Goal: Information Seeking & Learning: Learn about a topic

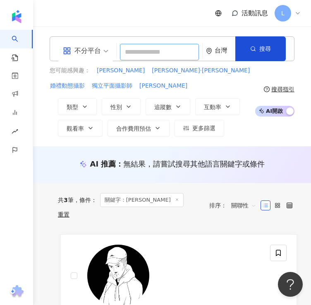
click at [154, 53] on input "search" at bounding box center [159, 52] width 79 height 17
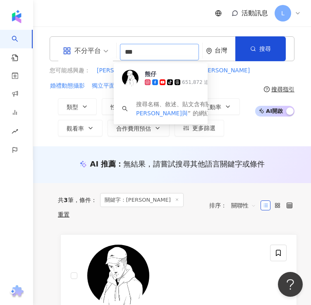
type input "***"
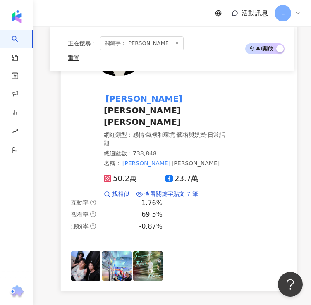
scroll to position [372, 0]
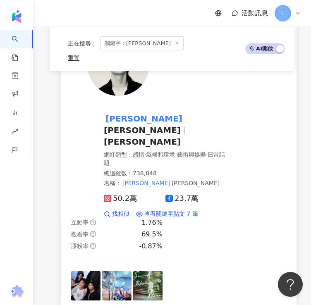
click at [161, 137] on span "Patrick Shih" at bounding box center [142, 142] width 77 height 10
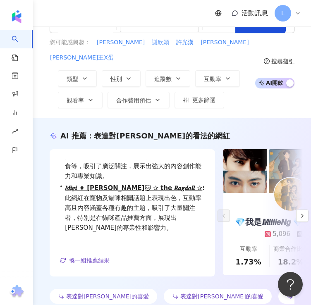
scroll to position [0, 0]
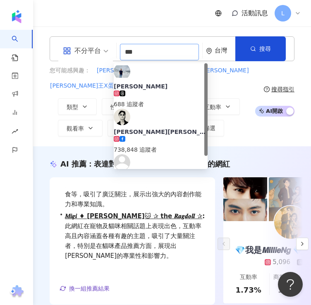
drag, startPoint x: 149, startPoint y: 54, endPoint x: 44, endPoint y: 51, distance: 105.1
click at [45, 51] on div "不分平台 *** 台灣 搜尋 a6b98b38-cc5b-4d51-b893-4da3232b02e9 施柏宇 688 追蹤者 施柏宇patrick 738,…" at bounding box center [172, 86] width 278 height 100
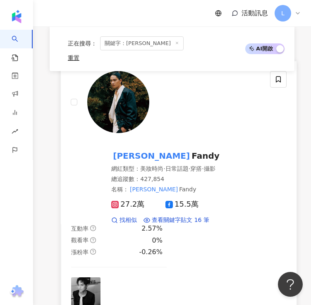
scroll to position [274, 0]
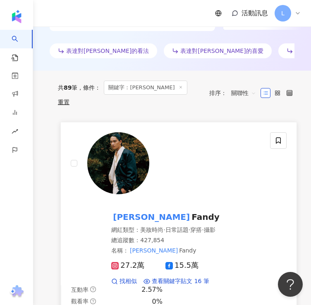
click at [122, 211] on mark "范少勳" at bounding box center [151, 217] width 80 height 13
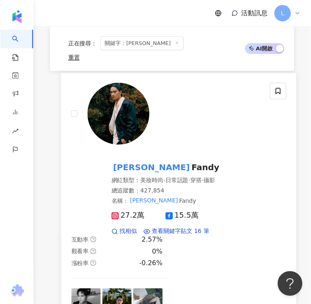
scroll to position [357, 0]
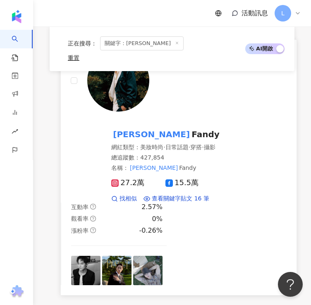
click at [157, 129] on div "范少勳 Fandy" at bounding box center [165, 135] width 108 height 12
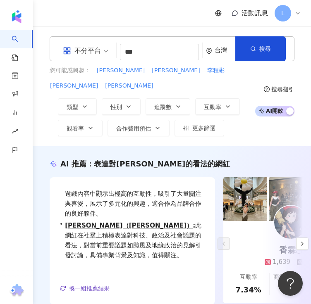
scroll to position [0, 0]
click at [156, 48] on input "***" at bounding box center [159, 52] width 79 height 17
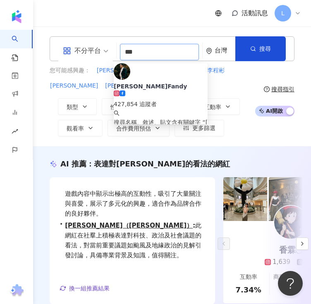
click at [156, 48] on input "***" at bounding box center [159, 52] width 79 height 17
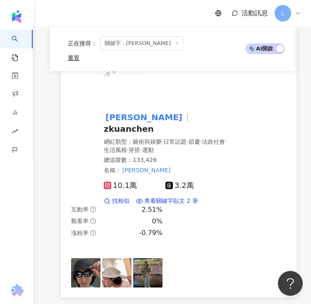
scroll to position [165, 0]
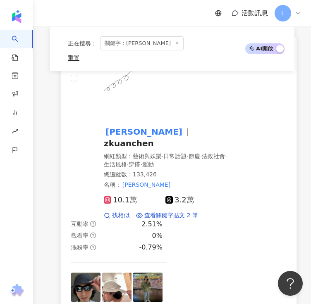
click at [127, 115] on div "章廣辰 zkuanchen 網紅類型 ： 藝術與娛樂 · 日常話題 · 節慶 · 法政社會 · 生活風格 · 穿搭 · 運動 總追蹤數 ： 133,426 名…" at bounding box center [165, 164] width 123 height 110
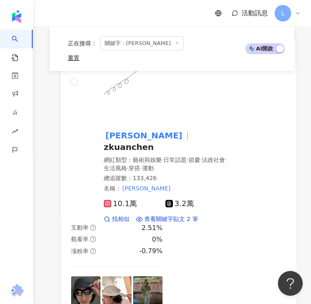
scroll to position [0, 0]
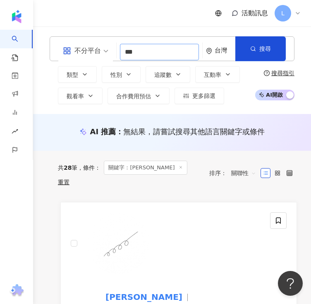
click at [177, 57] on input "***" at bounding box center [159, 52] width 79 height 17
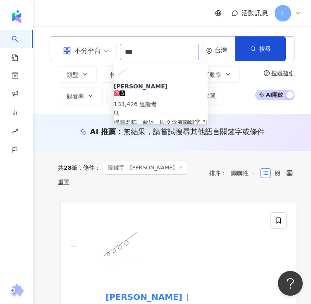
click at [177, 57] on input "***" at bounding box center [159, 52] width 79 height 17
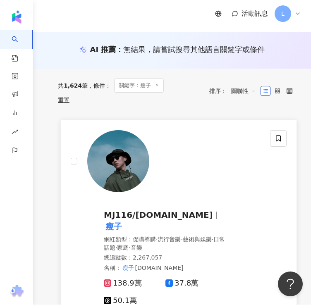
scroll to position [165, 0]
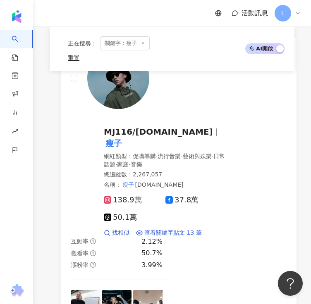
type input "**"
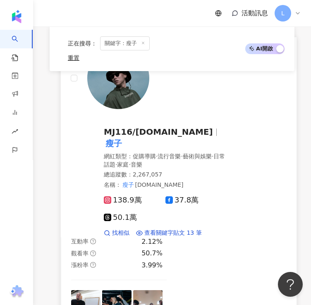
click at [114, 127] on span "MJ116/E.so" at bounding box center [158, 132] width 109 height 10
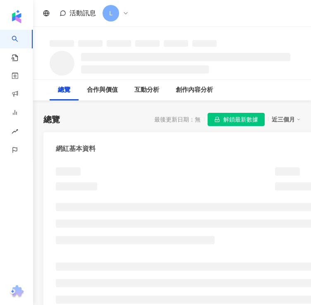
scroll to position [124, 0]
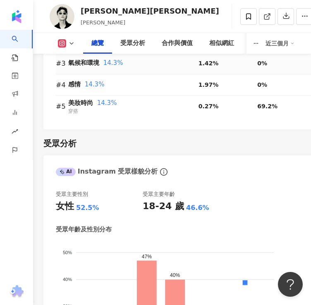
scroll to position [1117, 0]
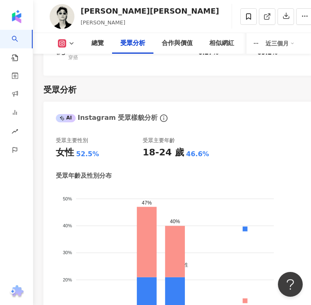
click at [88, 84] on div "受眾分析" at bounding box center [171, 90] width 257 height 12
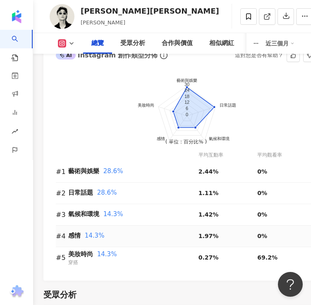
scroll to position [907, 0]
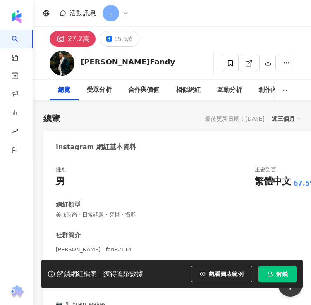
click at [276, 266] on button "解鎖" at bounding box center [278, 274] width 38 height 17
click at [277, 271] on span "解鎖" at bounding box center [282, 274] width 12 height 7
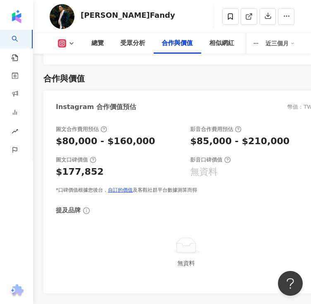
scroll to position [1696, 0]
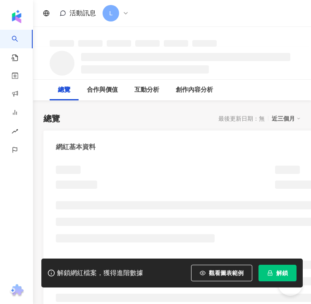
click at [281, 276] on span "解鎖" at bounding box center [282, 273] width 12 height 7
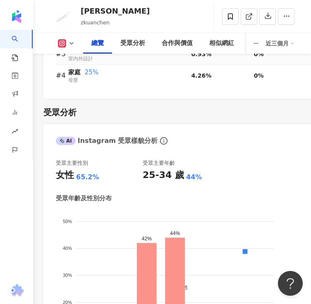
scroll to position [993, 0]
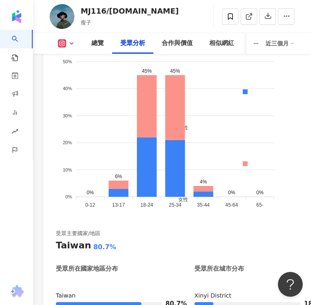
scroll to position [1241, 0]
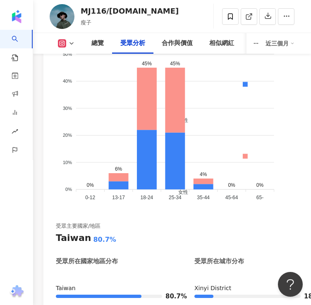
scroll to position [1241, 0]
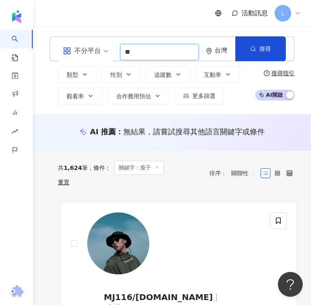
click at [146, 52] on input "**" at bounding box center [159, 52] width 79 height 17
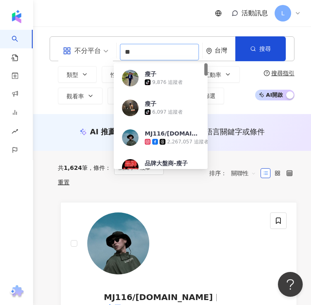
click at [146, 52] on input "**" at bounding box center [159, 52] width 79 height 17
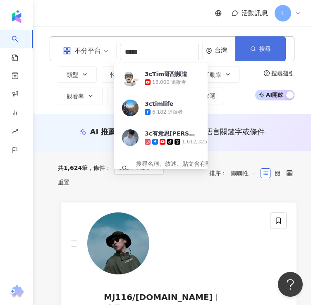
click at [286, 41] on button "搜尋" at bounding box center [260, 48] width 50 height 25
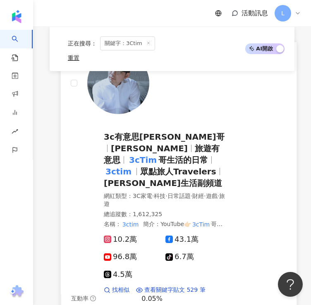
scroll to position [455, 0]
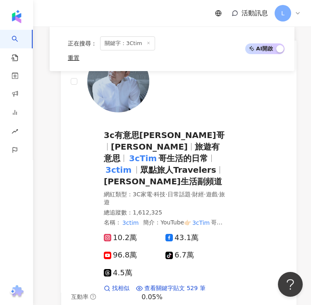
click at [119, 19] on div "活動訊息 L" at bounding box center [172, 13] width 278 height 26
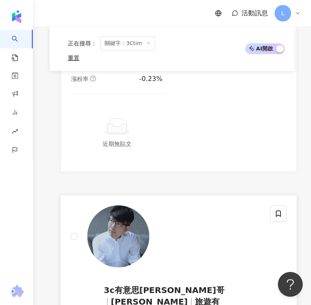
scroll to position [372, 0]
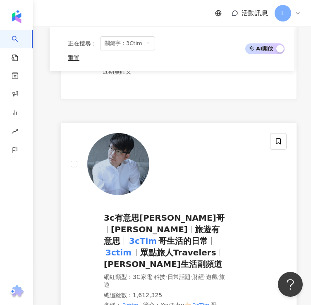
click at [129, 213] on span "3c有意思tim哥" at bounding box center [164, 218] width 121 height 10
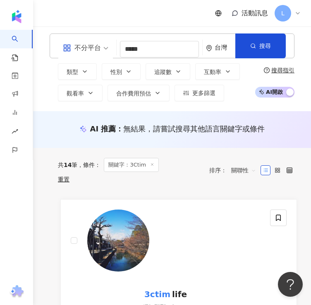
scroll to position [0, 0]
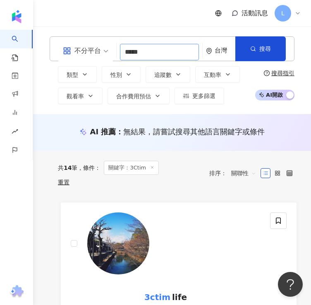
click at [152, 45] on input "*****" at bounding box center [159, 52] width 79 height 17
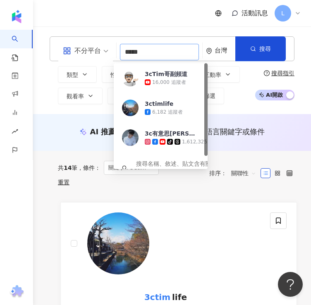
click at [152, 45] on input "*****" at bounding box center [159, 52] width 79 height 17
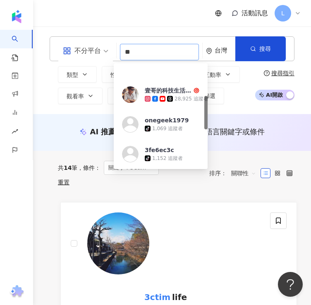
scroll to position [103, 0]
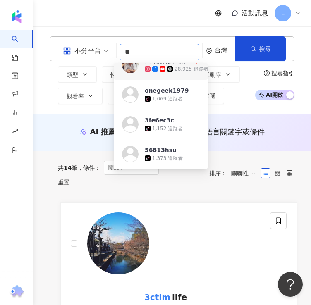
type input "**"
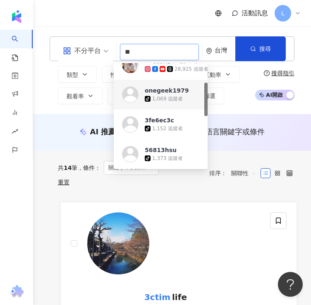
scroll to position [61, 0]
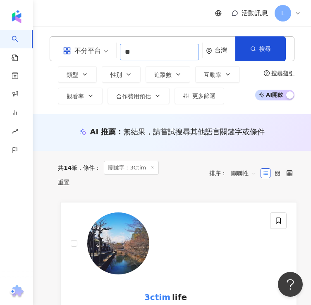
click at [134, 50] on input "**" at bounding box center [159, 52] width 79 height 17
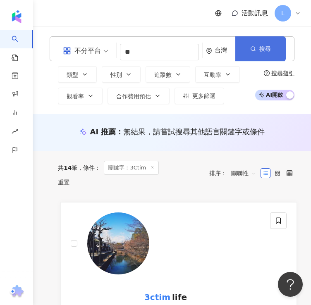
click at [255, 47] on circle "button" at bounding box center [253, 49] width 4 height 4
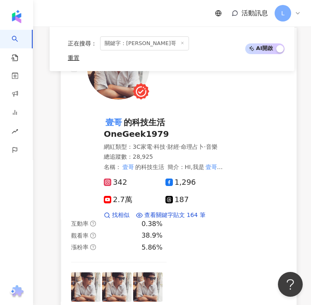
scroll to position [207, 0]
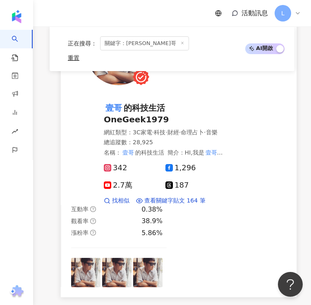
click at [136, 103] on span "的科技生活 OneGeek1979" at bounding box center [136, 114] width 65 height 22
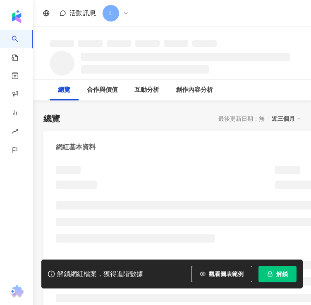
click at [273, 267] on button "解鎖" at bounding box center [278, 274] width 38 height 17
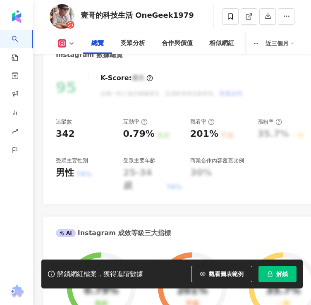
scroll to position [331, 0]
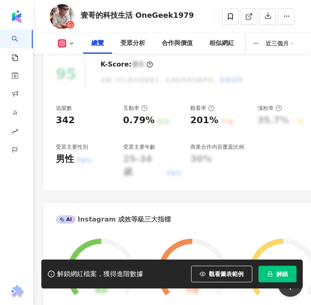
drag, startPoint x: 275, startPoint y: 269, endPoint x: 309, endPoint y: 226, distance: 55.3
click at [275, 269] on button "解鎖" at bounding box center [278, 274] width 38 height 17
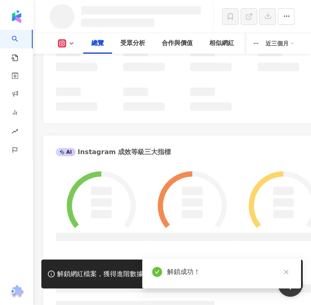
scroll to position [414, 0]
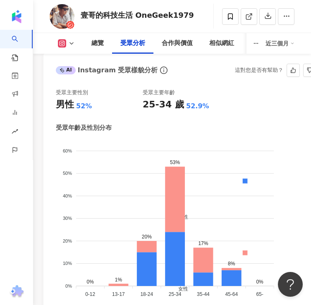
scroll to position [1171, 0]
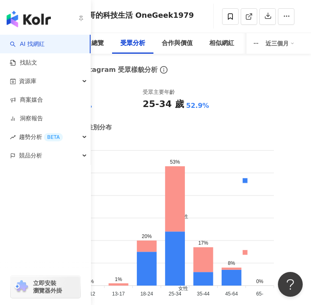
click at [45, 41] on link "AI 找網紅" at bounding box center [27, 44] width 35 height 8
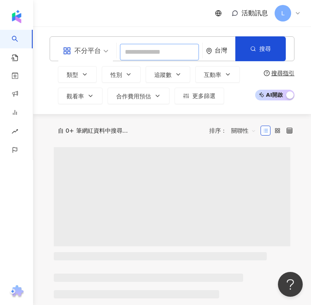
click at [162, 47] on input "search" at bounding box center [159, 52] width 79 height 17
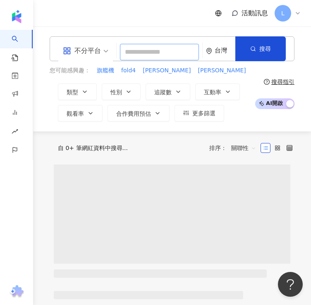
type input "*"
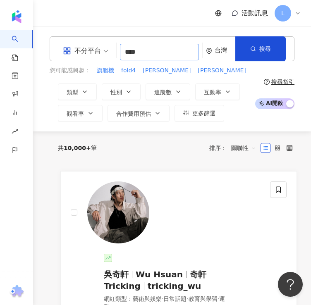
type input "**"
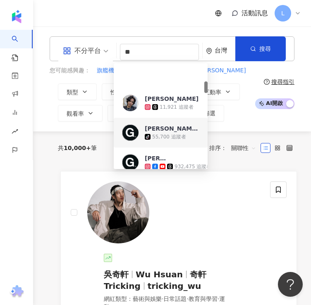
scroll to position [165, 0]
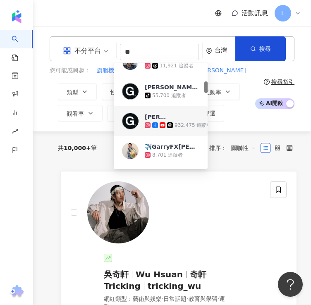
click at [179, 116] on div "Gary蓋瑞 932,475 追蹤者" at bounding box center [178, 121] width 67 height 17
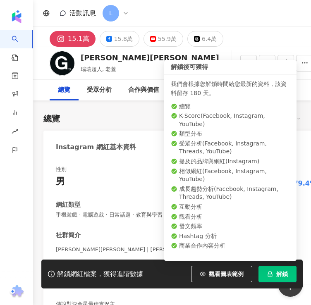
click at [275, 267] on button "解鎖" at bounding box center [278, 274] width 38 height 17
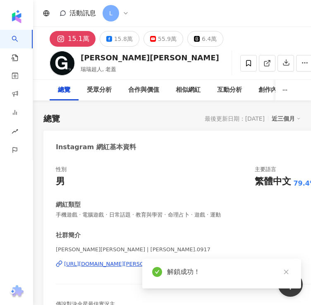
click at [150, 35] on button "55.9萬" at bounding box center [164, 39] width 40 height 16
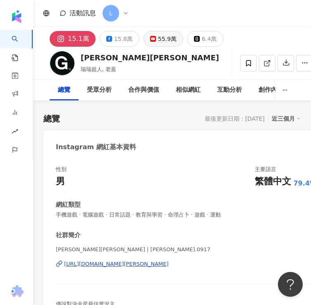
click at [161, 41] on div "55.9萬" at bounding box center [167, 39] width 19 height 12
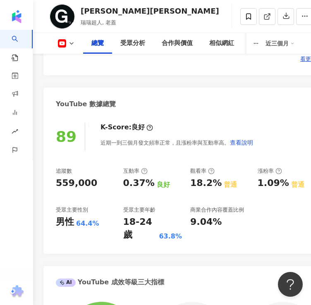
scroll to position [290, 0]
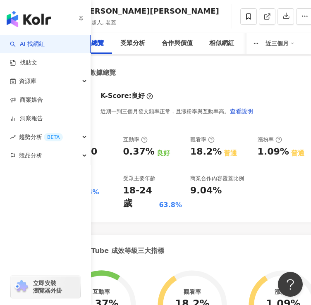
click at [38, 42] on link "AI 找網紅" at bounding box center [27, 44] width 35 height 8
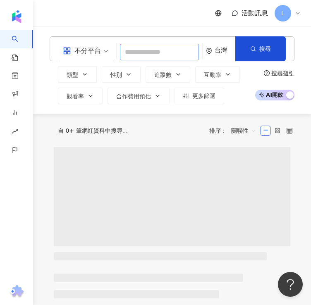
click at [141, 50] on input "search" at bounding box center [159, 52] width 79 height 17
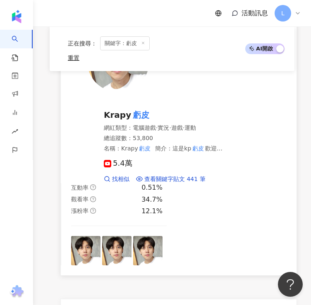
scroll to position [414, 0]
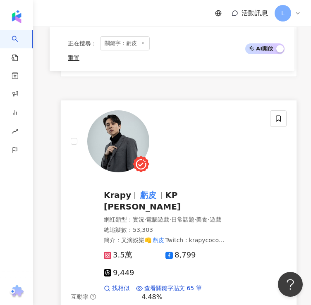
type input "**"
click at [177, 202] on span "廖顯霆" at bounding box center [142, 207] width 77 height 10
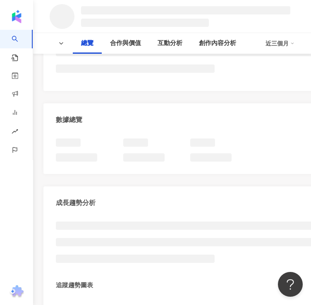
scroll to position [248, 0]
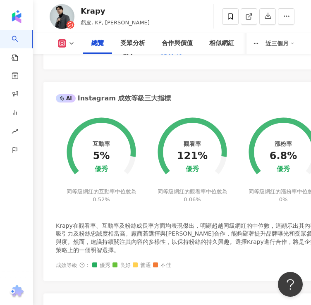
scroll to position [371, 0]
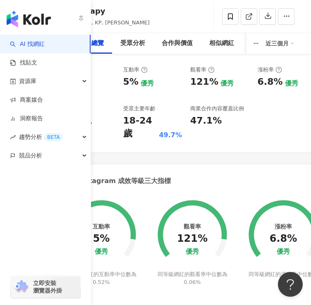
click at [16, 40] on link "AI 找網紅" at bounding box center [27, 44] width 35 height 8
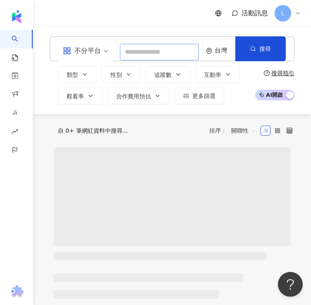
drag, startPoint x: 136, startPoint y: 50, endPoint x: 145, endPoint y: 78, distance: 30.0
click at [136, 50] on input "search" at bounding box center [159, 52] width 79 height 17
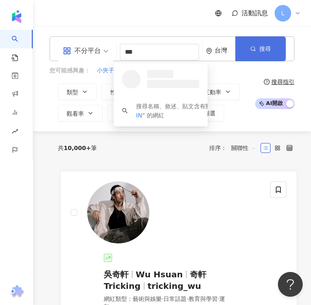
type input "***"
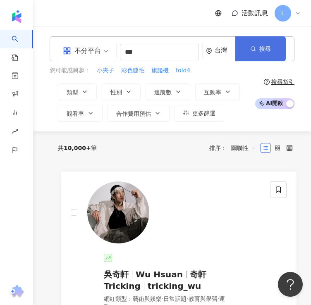
click at [270, 46] on span "搜尋" at bounding box center [265, 49] width 12 height 7
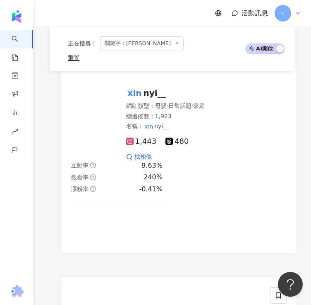
scroll to position [26, 0]
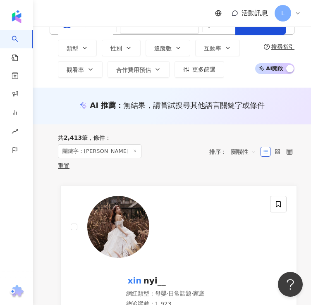
click at [174, 24] on div "活動訊息 L" at bounding box center [172, 13] width 278 height 26
click at [167, 30] on input "***" at bounding box center [159, 25] width 79 height 17
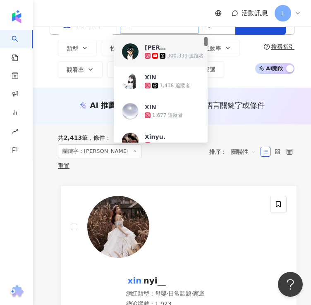
click at [168, 52] on div "300,339 追蹤者" at bounding box center [174, 56] width 59 height 8
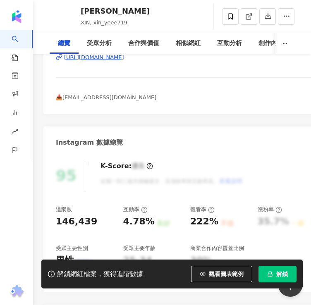
scroll to position [372, 0]
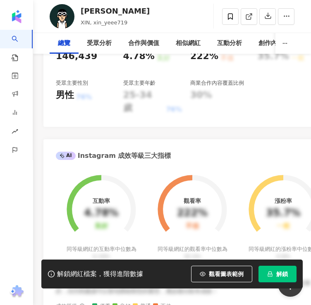
click at [272, 276] on icon "lock" at bounding box center [270, 274] width 5 height 5
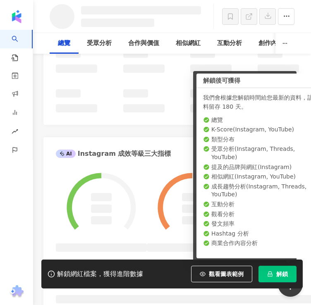
scroll to position [381, 0]
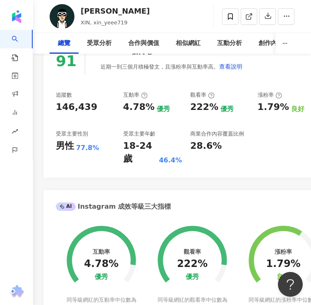
scroll to position [289, 0]
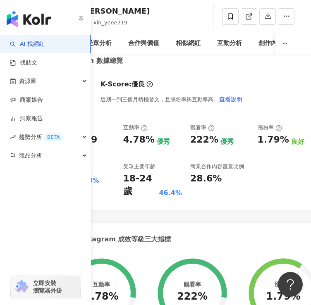
click at [12, 40] on link "AI 找網紅" at bounding box center [27, 44] width 35 height 8
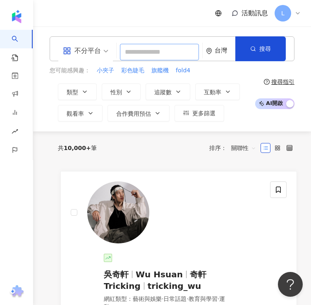
click at [124, 50] on input "search" at bounding box center [159, 52] width 79 height 17
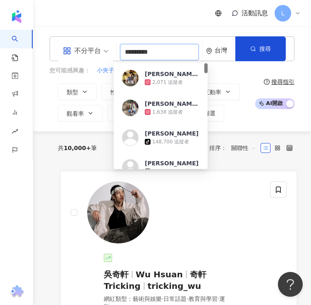
type input "**********"
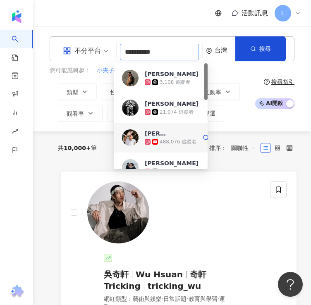
click at [162, 138] on div "488,076 追蹤者" at bounding box center [171, 142] width 52 height 8
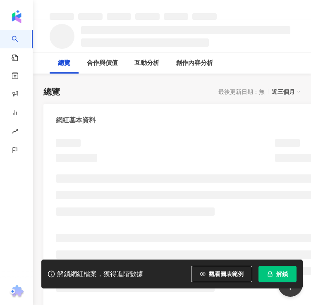
scroll to position [41, 0]
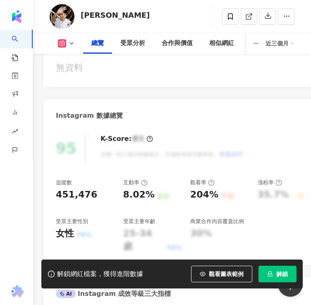
scroll to position [363, 0]
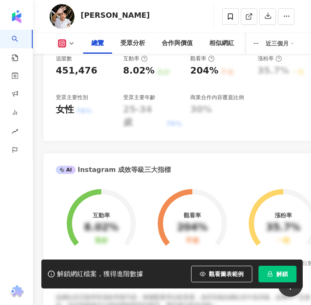
click at [287, 276] on span "解鎖" at bounding box center [282, 274] width 12 height 7
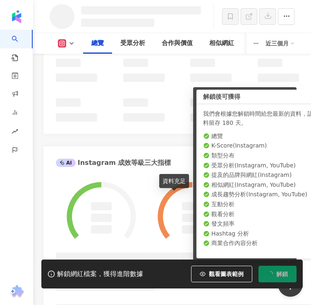
scroll to position [374, 0]
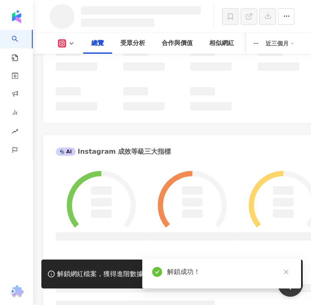
click at [197, 161] on div "AI Instagram 成效等級三大指標" at bounding box center [185, 148] width 285 height 27
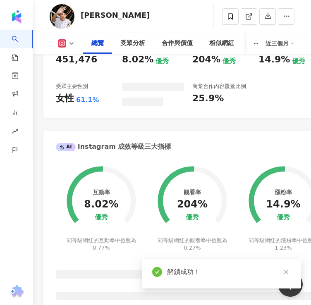
scroll to position [363, 0]
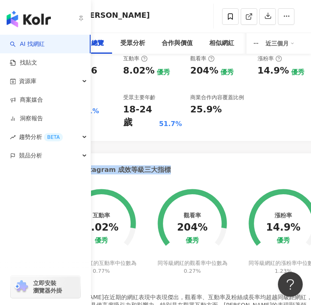
click at [39, 46] on link "AI 找網紅" at bounding box center [27, 44] width 35 height 8
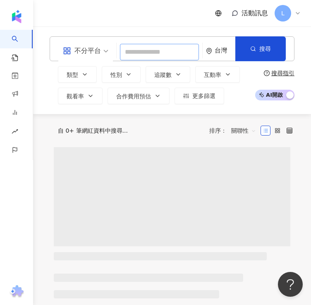
click at [130, 47] on input "search" at bounding box center [159, 52] width 79 height 17
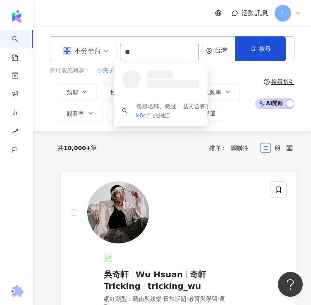
type input "*"
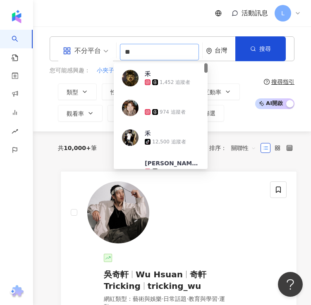
type input "**"
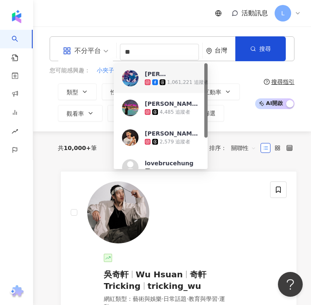
click at [166, 70] on div "[PERSON_NAME]" at bounding box center [156, 74] width 23 height 8
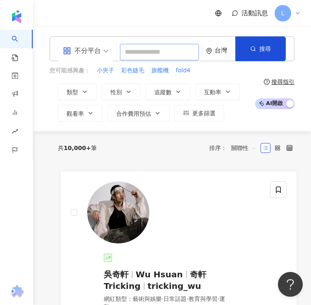
click at [154, 56] on input "search" at bounding box center [159, 52] width 79 height 17
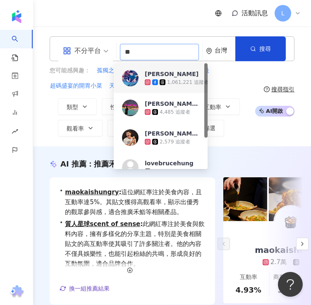
click at [138, 49] on input "**" at bounding box center [159, 52] width 79 height 17
type input "**"
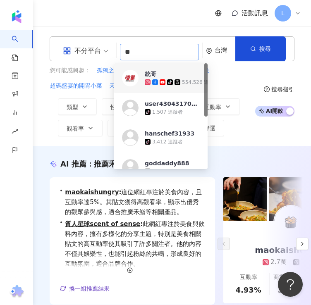
click at [182, 73] on div "統哥 tiktok-icon 554,526 追蹤者" at bounding box center [182, 78] width 74 height 17
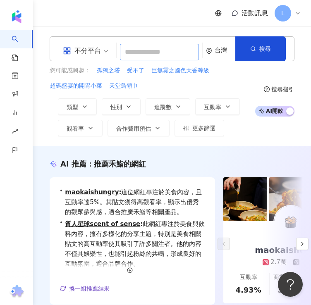
click at [148, 52] on input "search" at bounding box center [159, 52] width 79 height 17
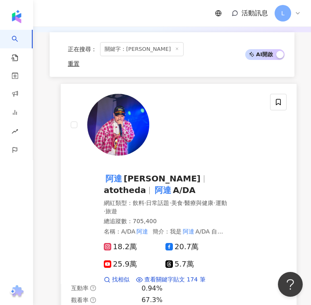
scroll to position [165, 0]
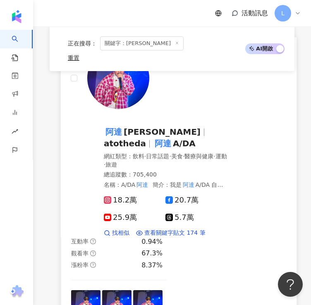
click at [146, 139] on span "atotheda" at bounding box center [125, 144] width 42 height 10
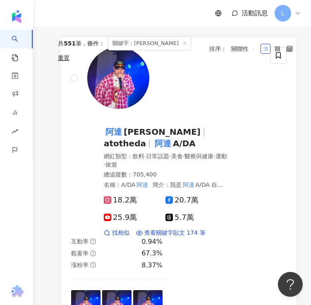
scroll to position [0, 0]
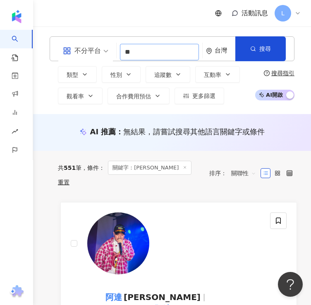
click at [147, 46] on input "**" at bounding box center [159, 52] width 79 height 17
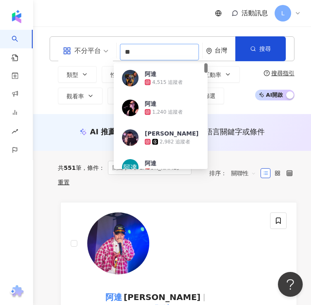
click at [147, 46] on input "**" at bounding box center [159, 52] width 79 height 17
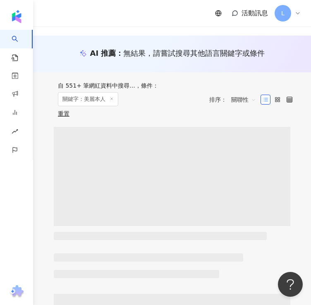
scroll to position [83, 0]
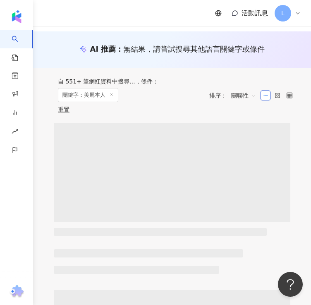
type input "****"
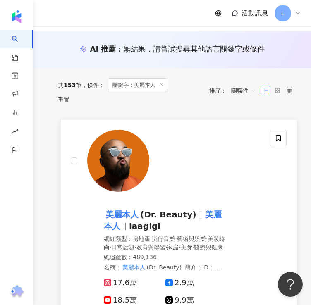
scroll to position [165, 0]
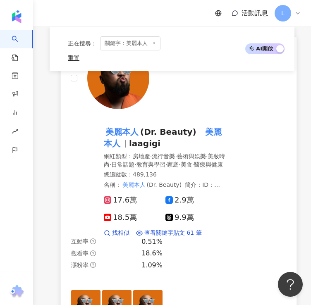
click at [141, 129] on span "(Dr. Beauty)" at bounding box center [168, 132] width 56 height 10
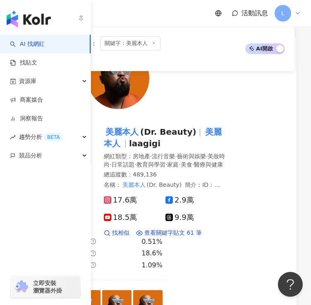
click at [45, 43] on link "AI 找網紅" at bounding box center [27, 44] width 35 height 8
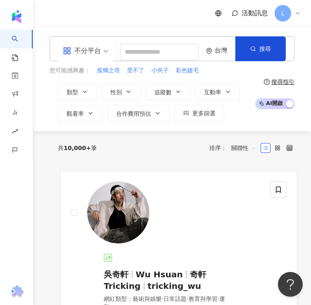
click at [65, 7] on div "活動訊息 L" at bounding box center [172, 13] width 278 height 26
click at [124, 46] on input "search" at bounding box center [159, 52] width 79 height 17
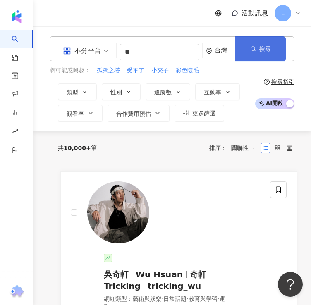
click at [280, 44] on button "搜尋" at bounding box center [260, 48] width 50 height 25
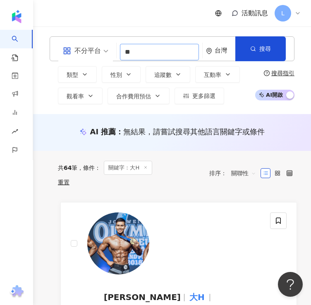
click at [139, 55] on input "**" at bounding box center [159, 52] width 79 height 17
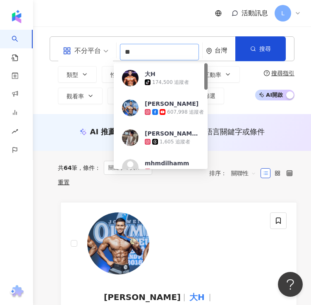
click at [139, 55] on input "**" at bounding box center [159, 52] width 79 height 17
type input "*"
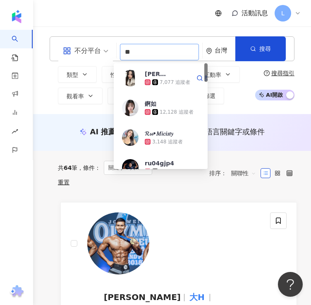
type input "*"
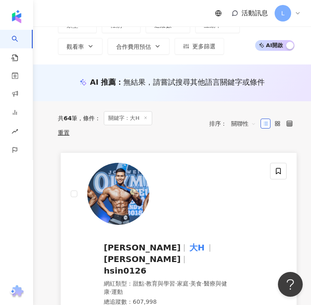
scroll to position [83, 0]
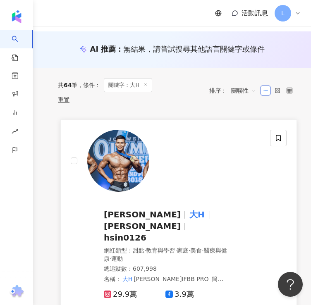
click at [188, 210] on span "大H" at bounding box center [201, 215] width 26 height 10
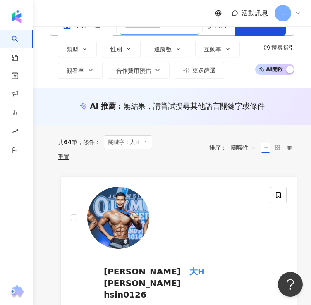
scroll to position [0, 0]
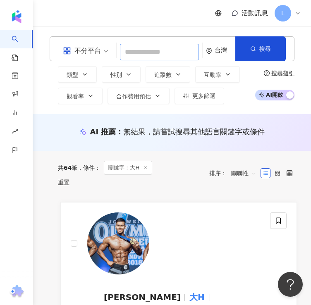
click at [132, 44] on input "search" at bounding box center [159, 52] width 79 height 17
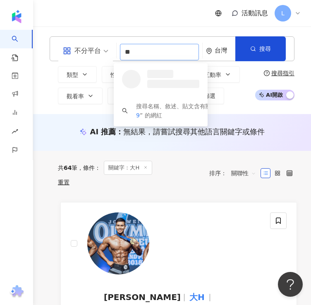
type input "*"
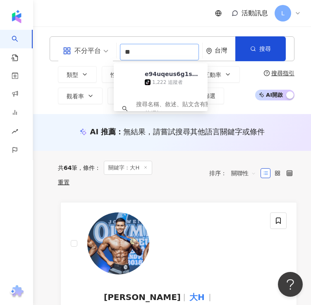
type input "*"
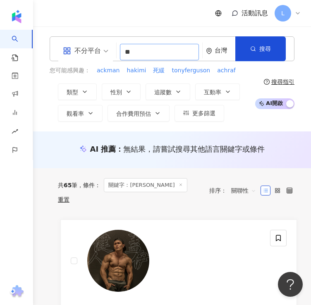
click at [138, 48] on input "**" at bounding box center [159, 52] width 79 height 17
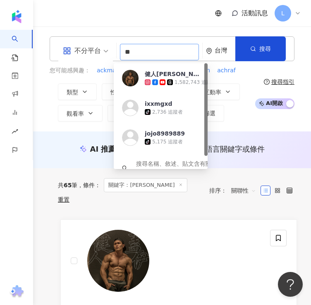
click at [138, 48] on input "**" at bounding box center [159, 52] width 79 height 17
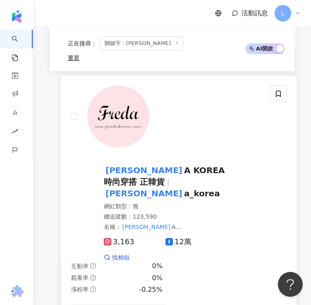
scroll to position [2399, 0]
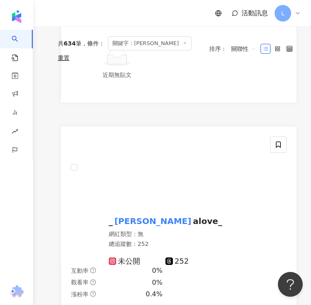
scroll to position [0, 0]
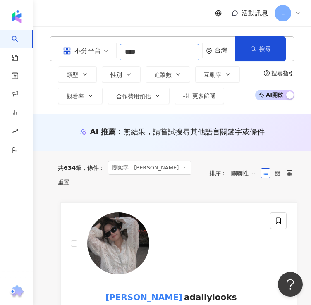
click at [142, 50] on input "****" at bounding box center [159, 52] width 79 height 17
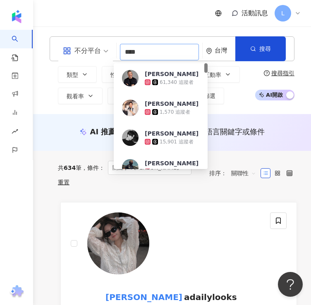
click at [142, 50] on input "****" at bounding box center [159, 52] width 79 height 17
type input "**"
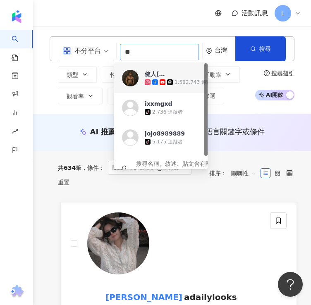
click at [172, 79] on icon at bounding box center [170, 82] width 6 height 6
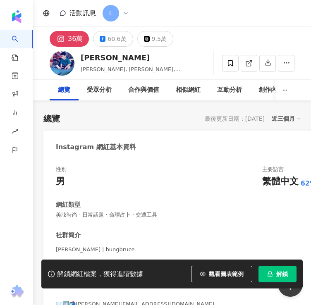
click at [282, 271] on span "解鎖" at bounding box center [282, 274] width 12 height 7
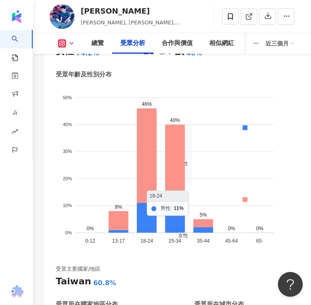
scroll to position [1241, 0]
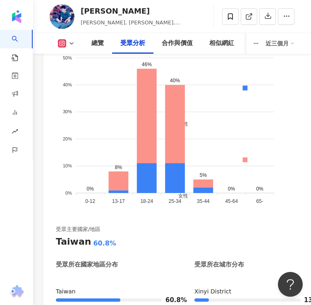
click at [51, 223] on div "受眾主要性別 女性 74.2% 受眾主要年齡 18-24 歲 46% 受眾年齡及性別分布 男性 女性 50% 50% 40% 40% 30% 30% 20% …" at bounding box center [185, 201] width 285 height 426
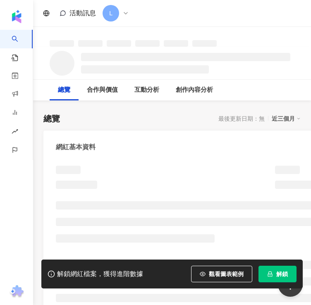
click at [270, 272] on icon "lock" at bounding box center [270, 274] width 5 height 5
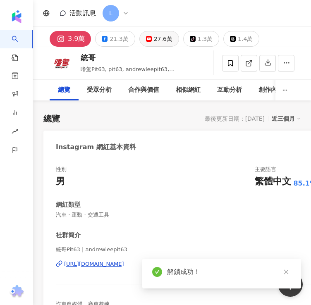
click at [154, 35] on div "27.6萬" at bounding box center [163, 39] width 19 height 12
click at [154, 40] on div "27.6萬" at bounding box center [163, 39] width 19 height 12
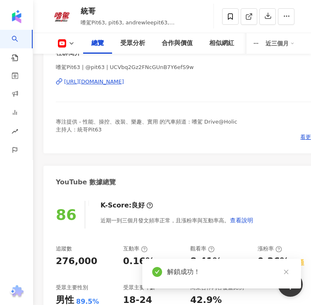
scroll to position [331, 0]
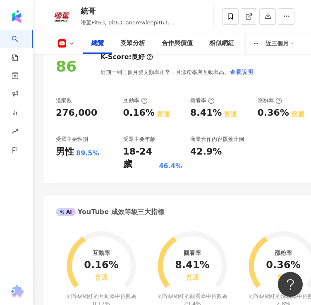
drag, startPoint x: 58, startPoint y: 179, endPoint x: 62, endPoint y: 171, distance: 9.3
click at [58, 179] on div "YouTube 網紅基本資料 性別 男 主要語言 繁體中文 85.1% 網紅類型 汽車 · 運動 · 交通工具 社群簡介 嗜駕Pit63 | @pit63 |…" at bounding box center [171, 293] width 257 height 987
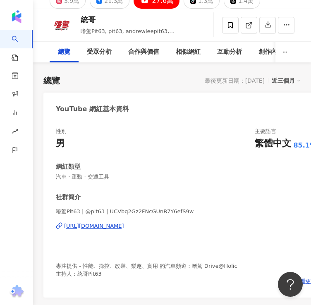
scroll to position [0, 0]
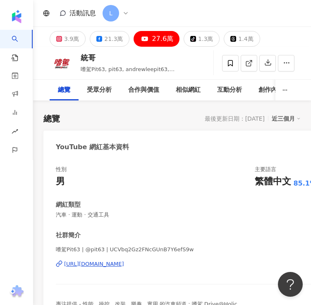
click at [72, 43] on div "3.9萬" at bounding box center [71, 39] width 15 height 12
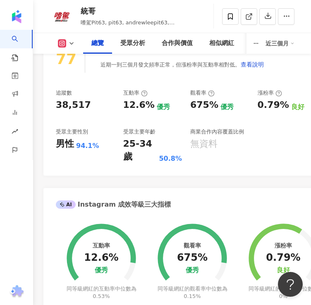
scroll to position [455, 0]
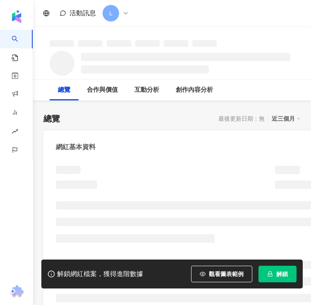
click at [280, 272] on span "解鎖" at bounding box center [282, 274] width 12 height 7
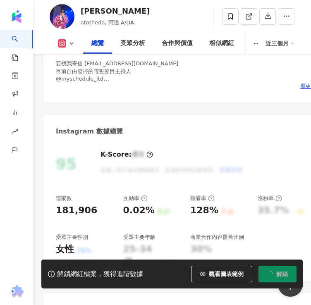
scroll to position [331, 0]
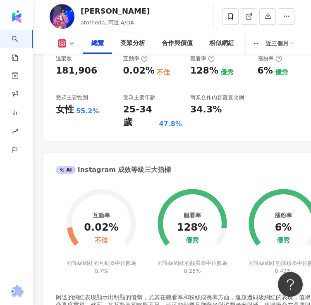
scroll to position [366, 0]
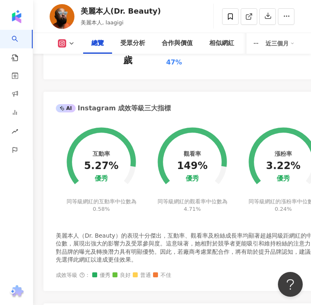
scroll to position [372, 0]
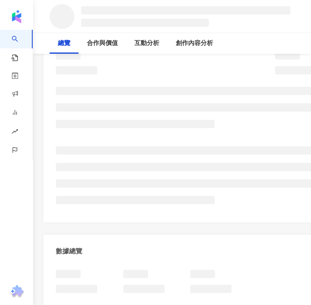
scroll to position [124, 0]
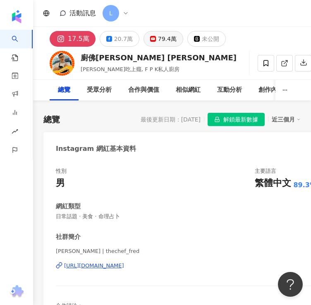
click at [159, 42] on div "79.4萬" at bounding box center [167, 39] width 19 height 12
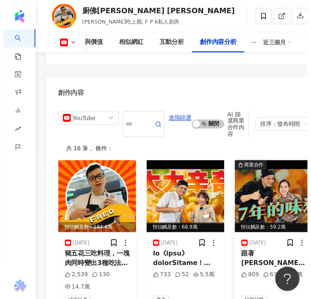
scroll to position [2984, 0]
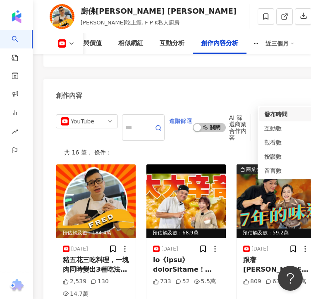
click at [292, 121] on div "排序：發布時間" at bounding box center [283, 127] width 41 height 13
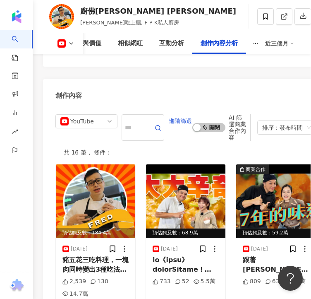
click at [199, 149] on div "共 16 筆 ， 條件：" at bounding box center [185, 152] width 261 height 7
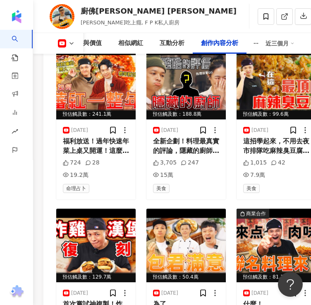
scroll to position [3265, 0]
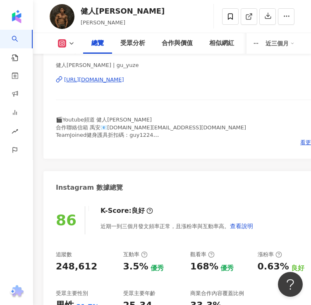
scroll to position [124, 0]
